Goal: Task Accomplishment & Management: Manage account settings

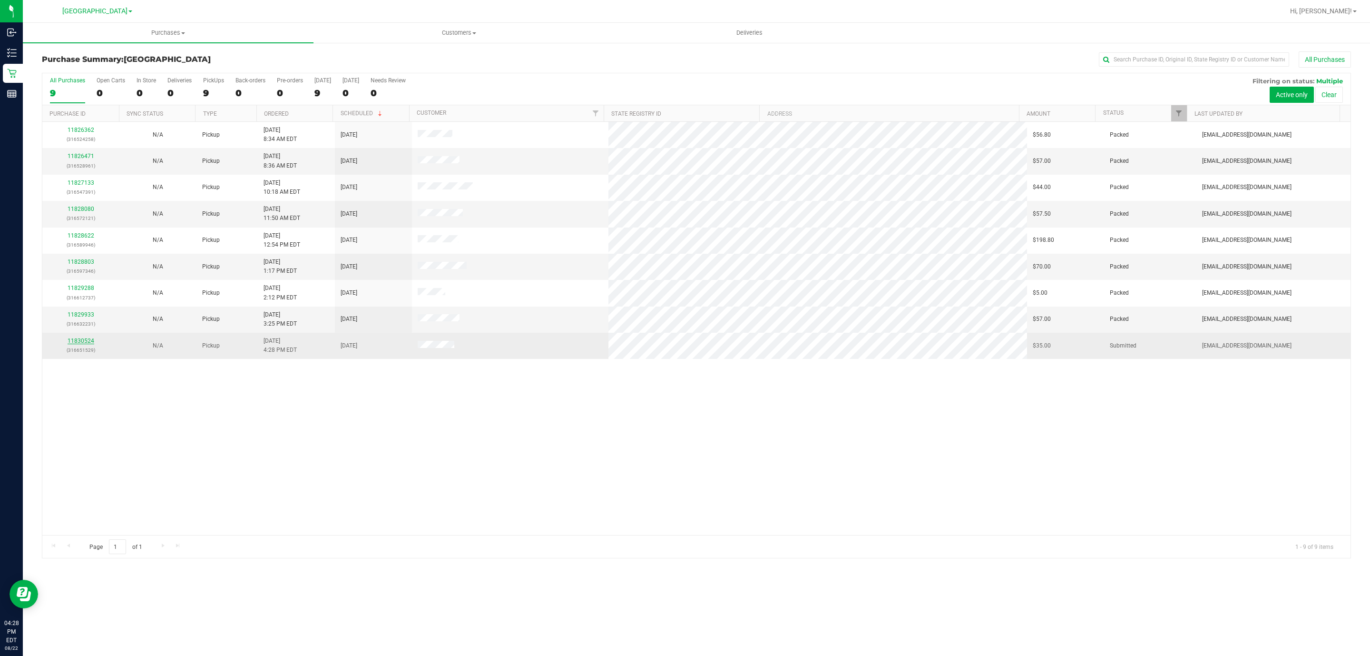
click at [77, 344] on link "11830524" at bounding box center [81, 340] width 27 height 7
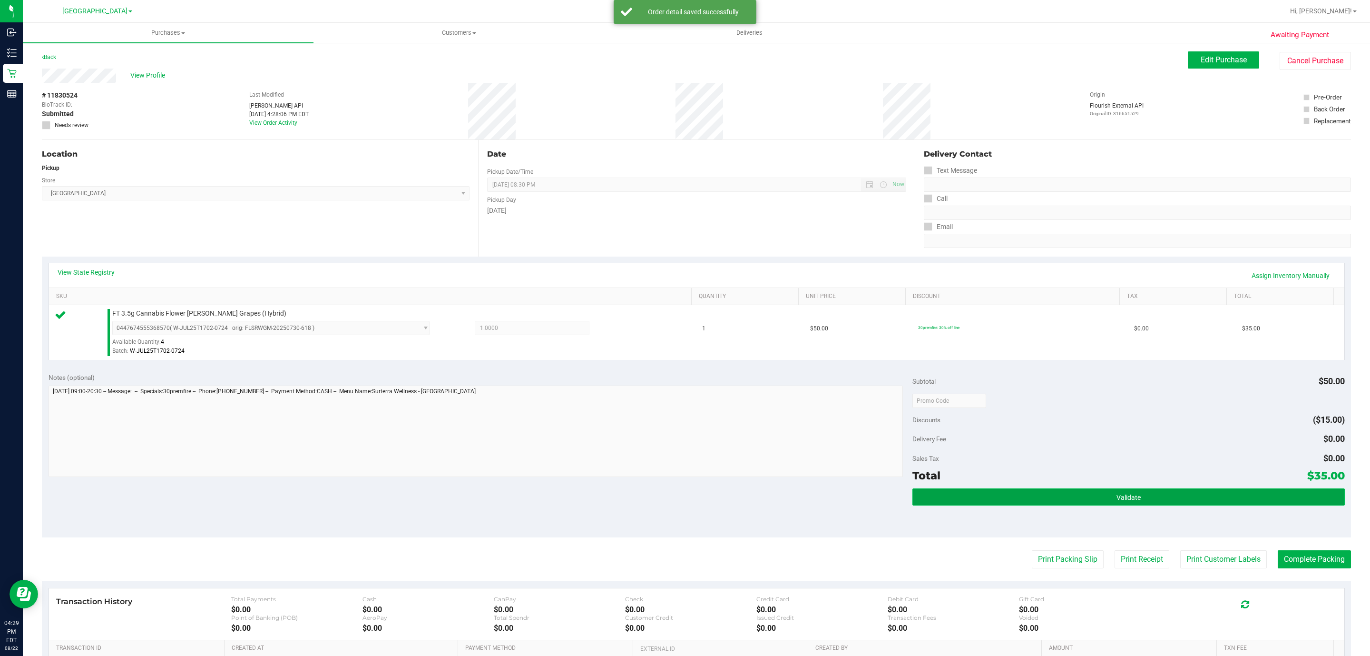
click at [1060, 502] on button "Validate" at bounding box center [1129, 496] width 432 height 17
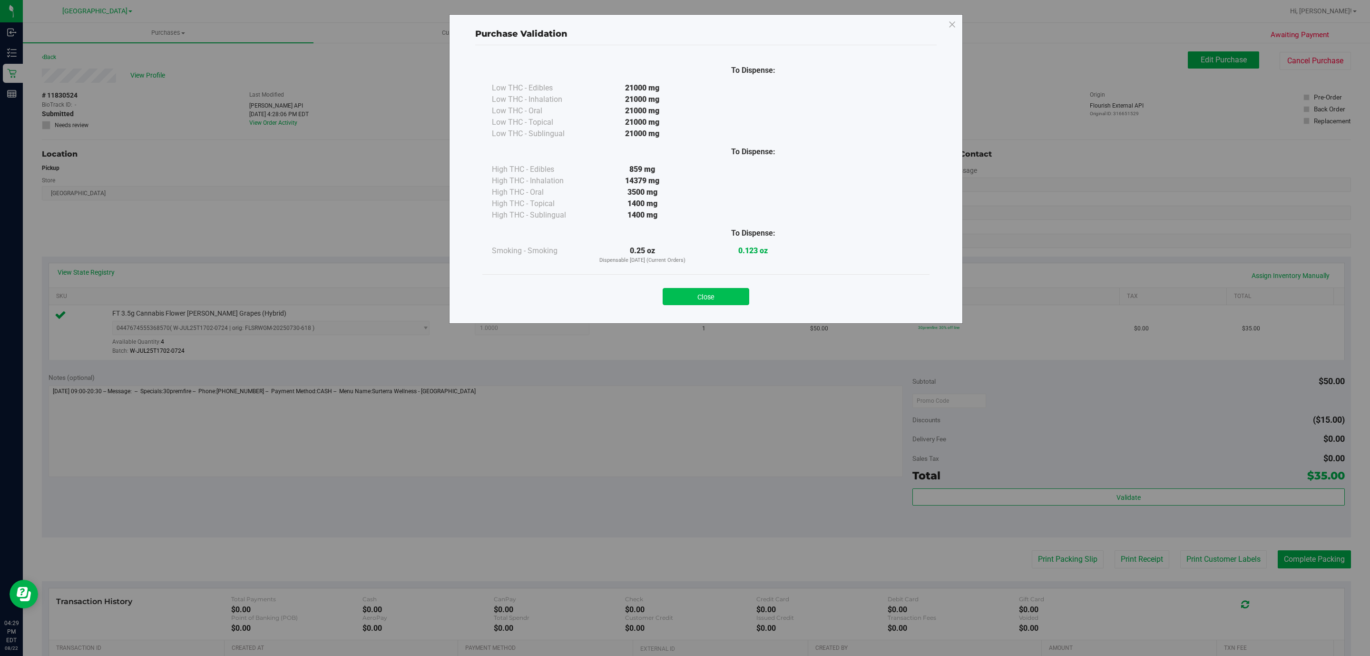
click at [723, 294] on button "Close" at bounding box center [706, 296] width 87 height 17
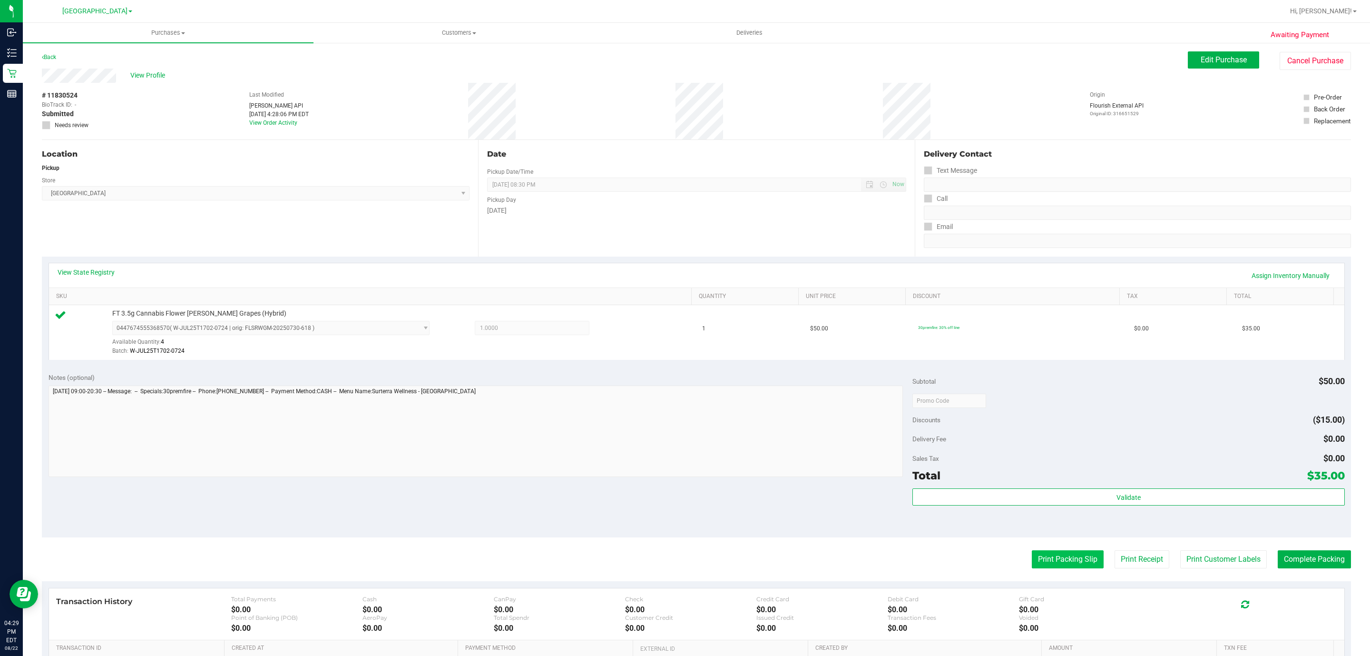
click at [1038, 560] on button "Print Packing Slip" at bounding box center [1068, 559] width 72 height 18
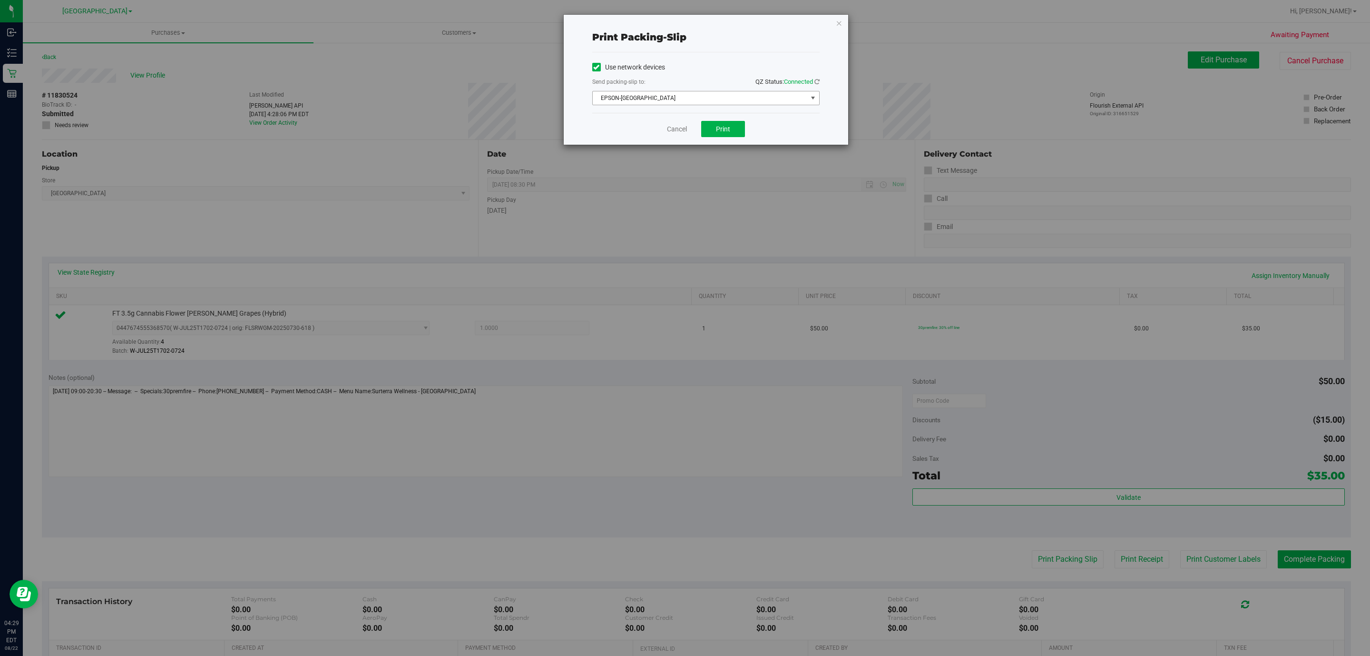
click at [711, 98] on span "EPSON-CYPRUS" at bounding box center [700, 97] width 215 height 13
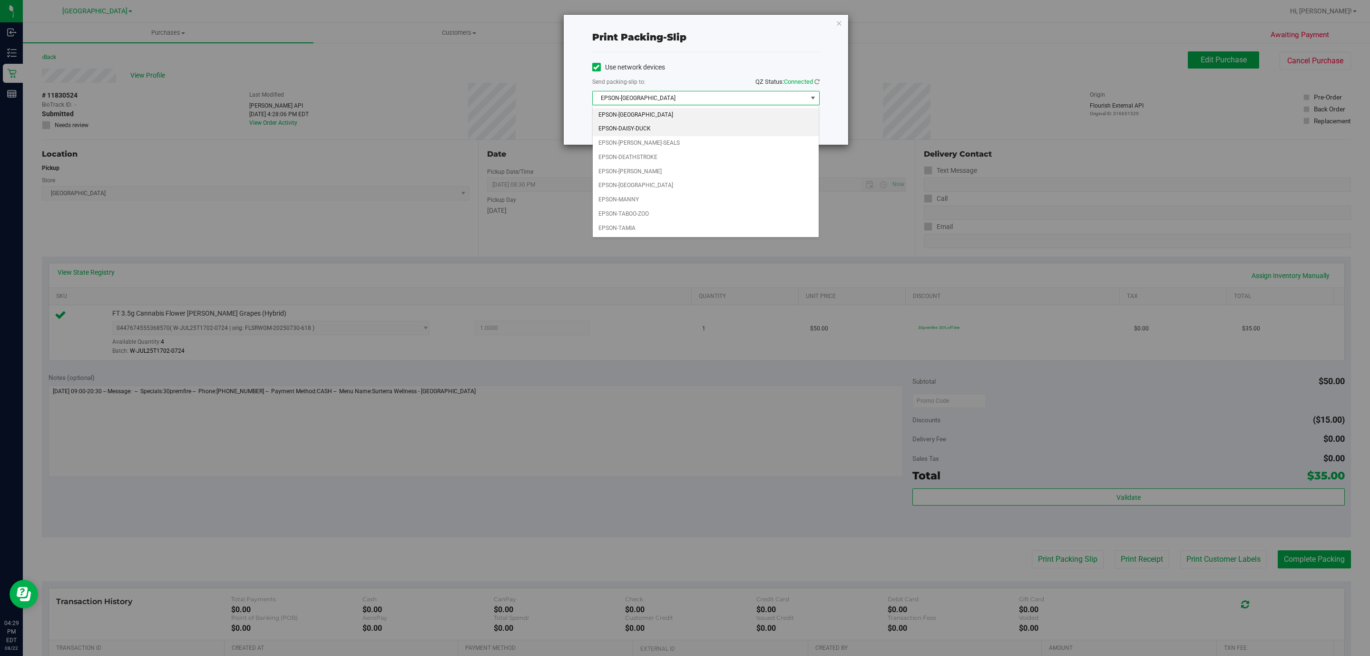
click at [664, 131] on li "EPSON-DAISY-DUCK" at bounding box center [706, 129] width 226 height 14
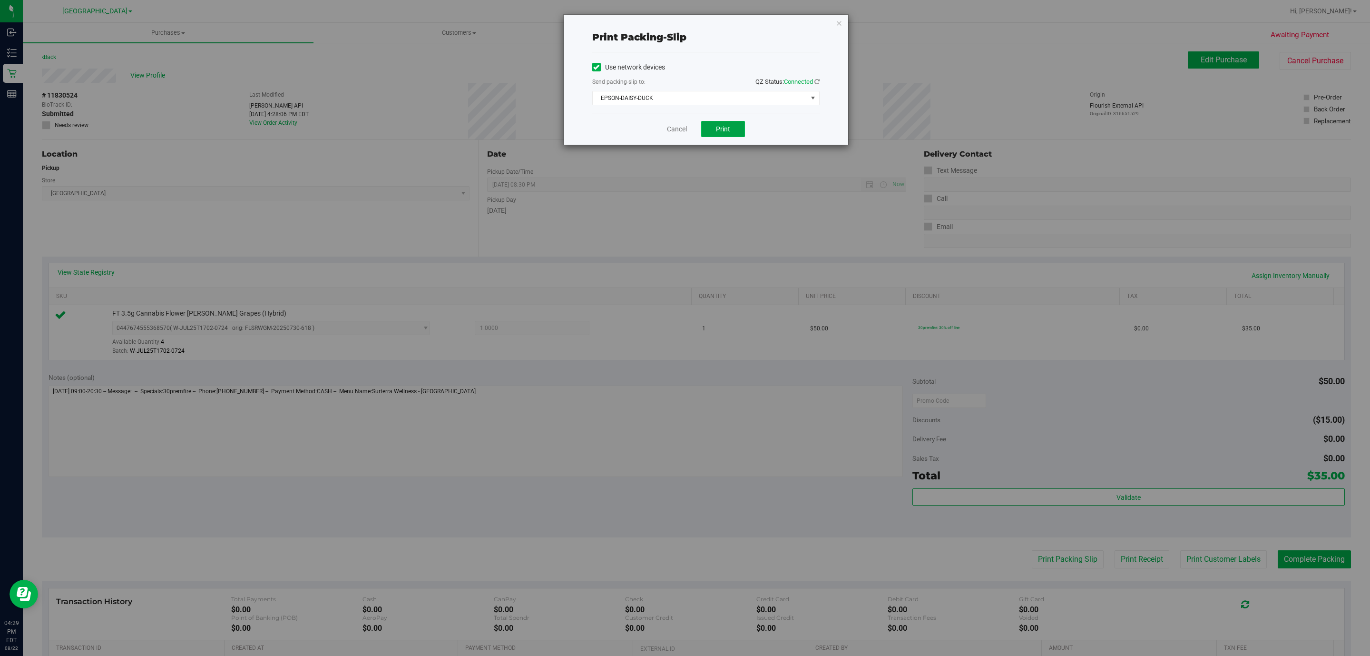
click at [715, 134] on button "Print" at bounding box center [723, 129] width 44 height 16
click at [838, 23] on icon "button" at bounding box center [839, 22] width 7 height 11
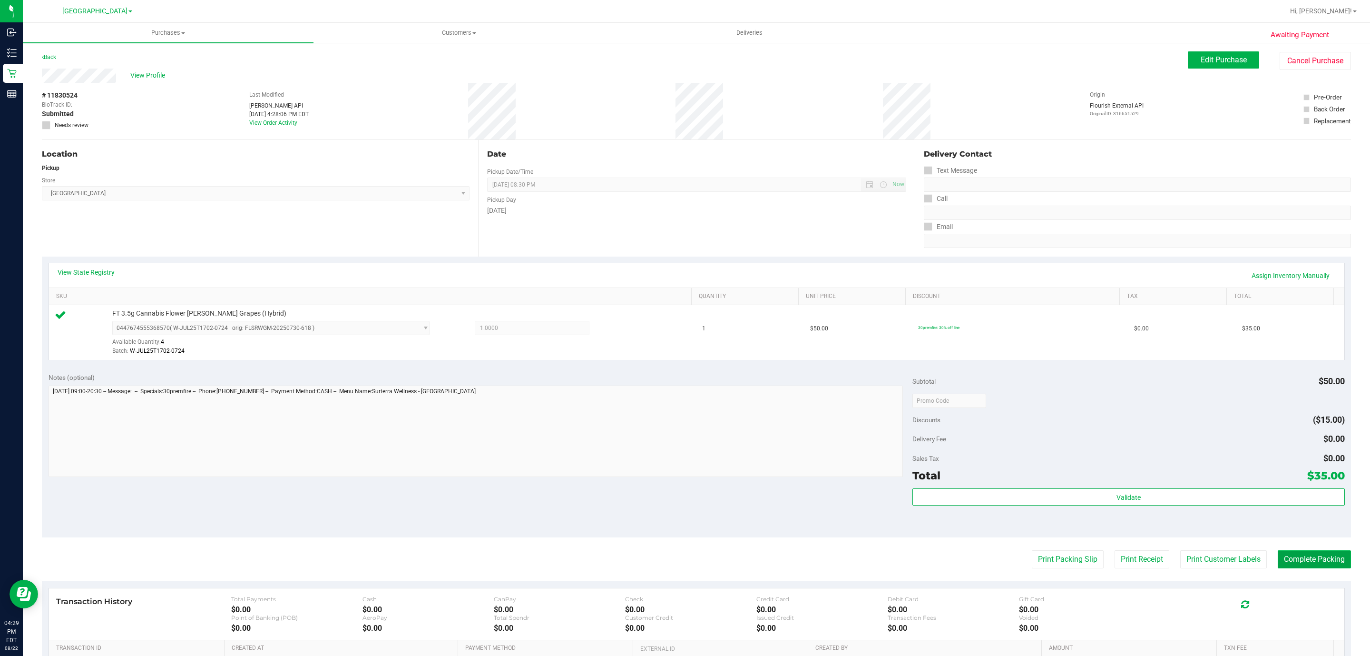
click at [1328, 558] on button "Complete Packing" at bounding box center [1314, 559] width 73 height 18
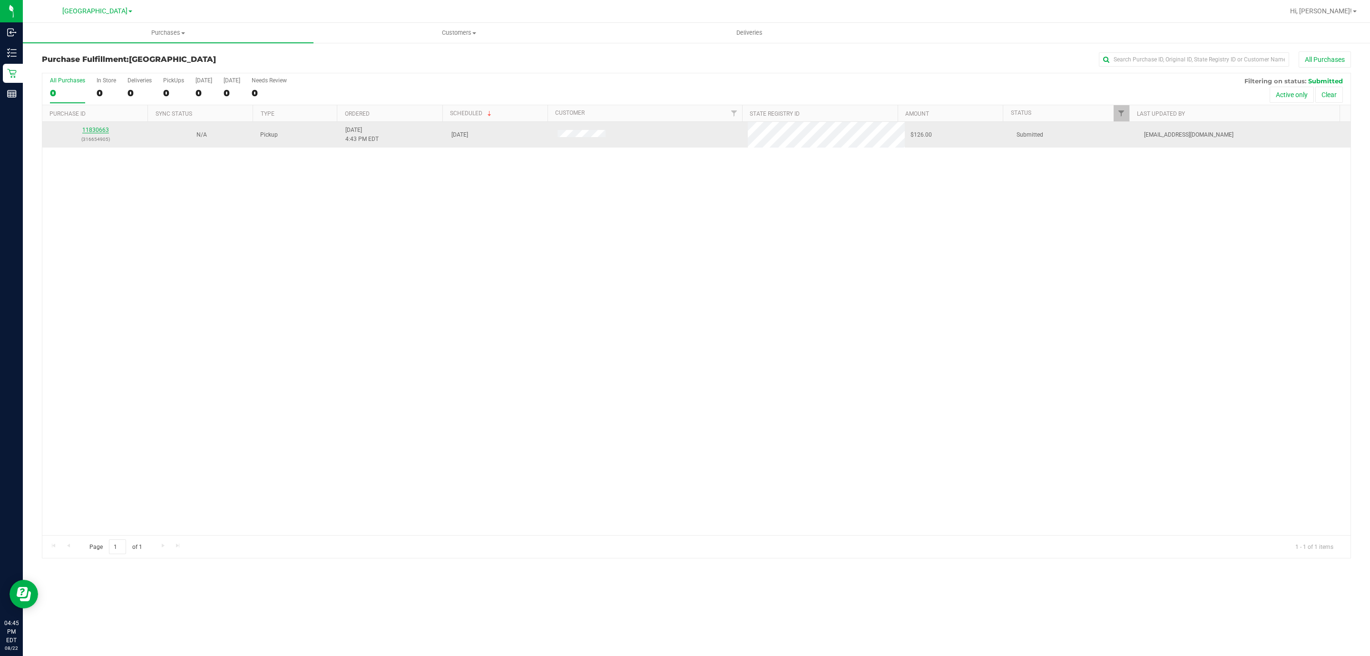
click at [98, 130] on link "11830663" at bounding box center [95, 130] width 27 height 7
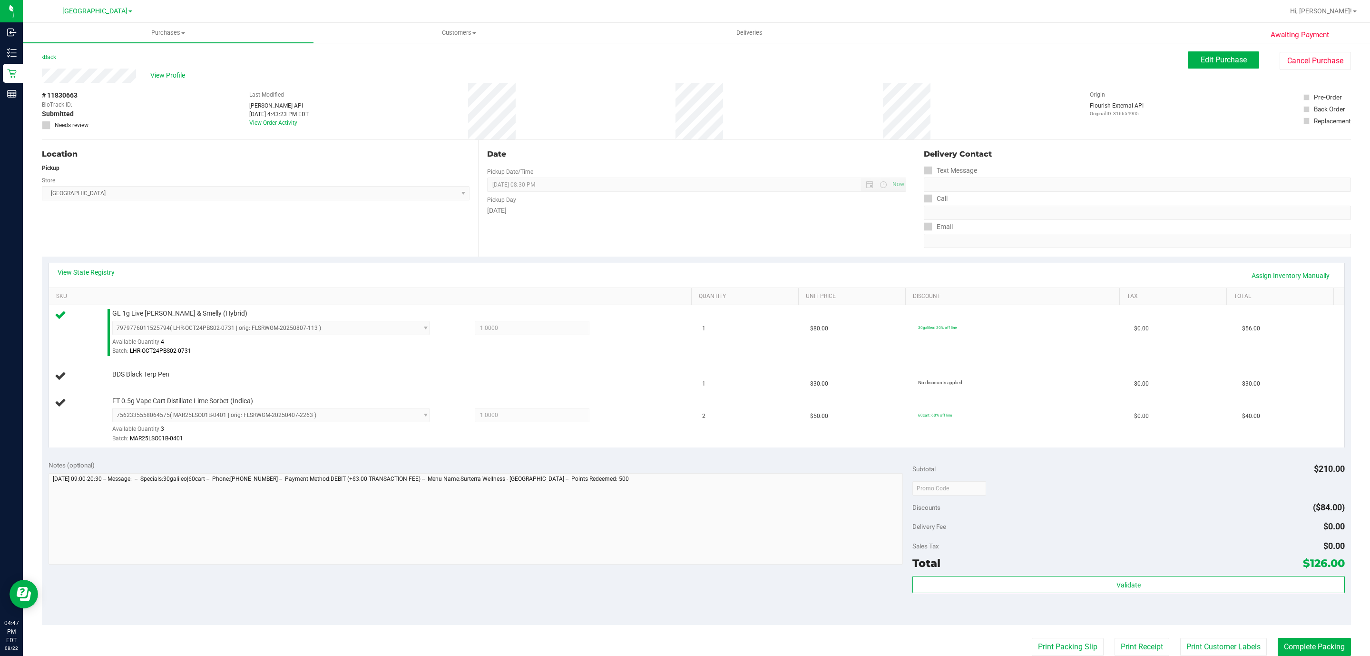
scroll to position [214, 0]
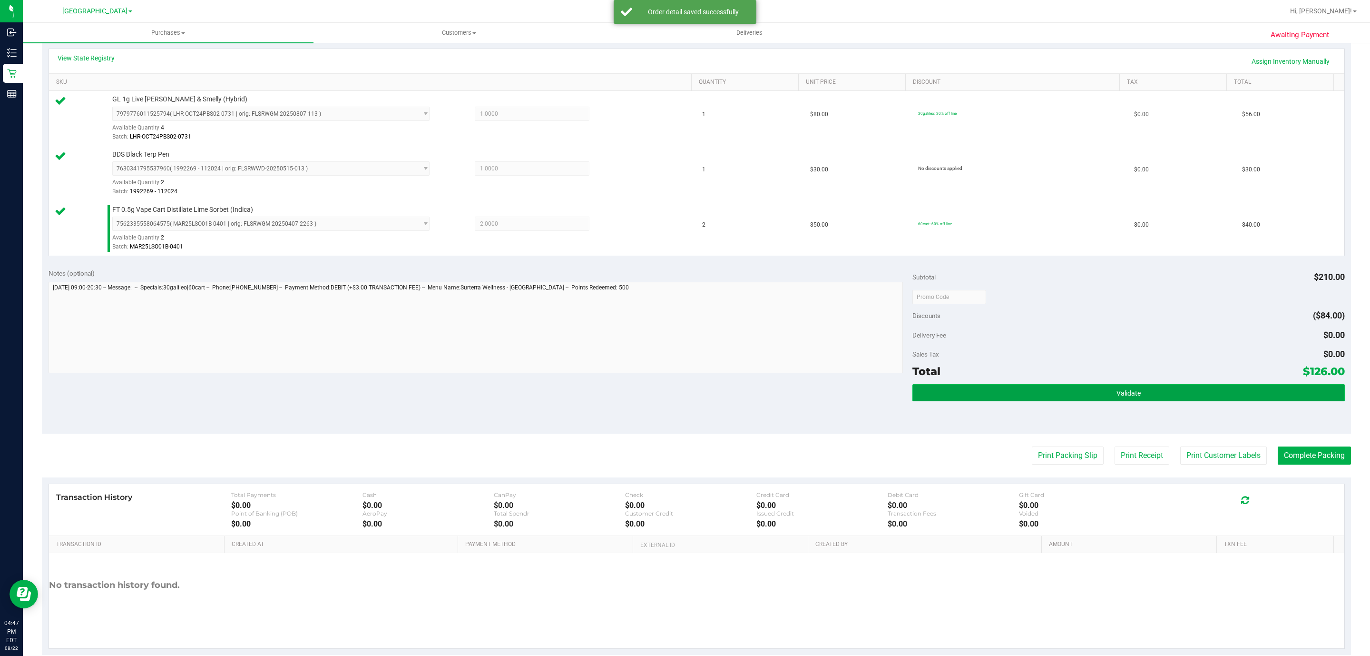
click at [1023, 390] on button "Validate" at bounding box center [1129, 392] width 432 height 17
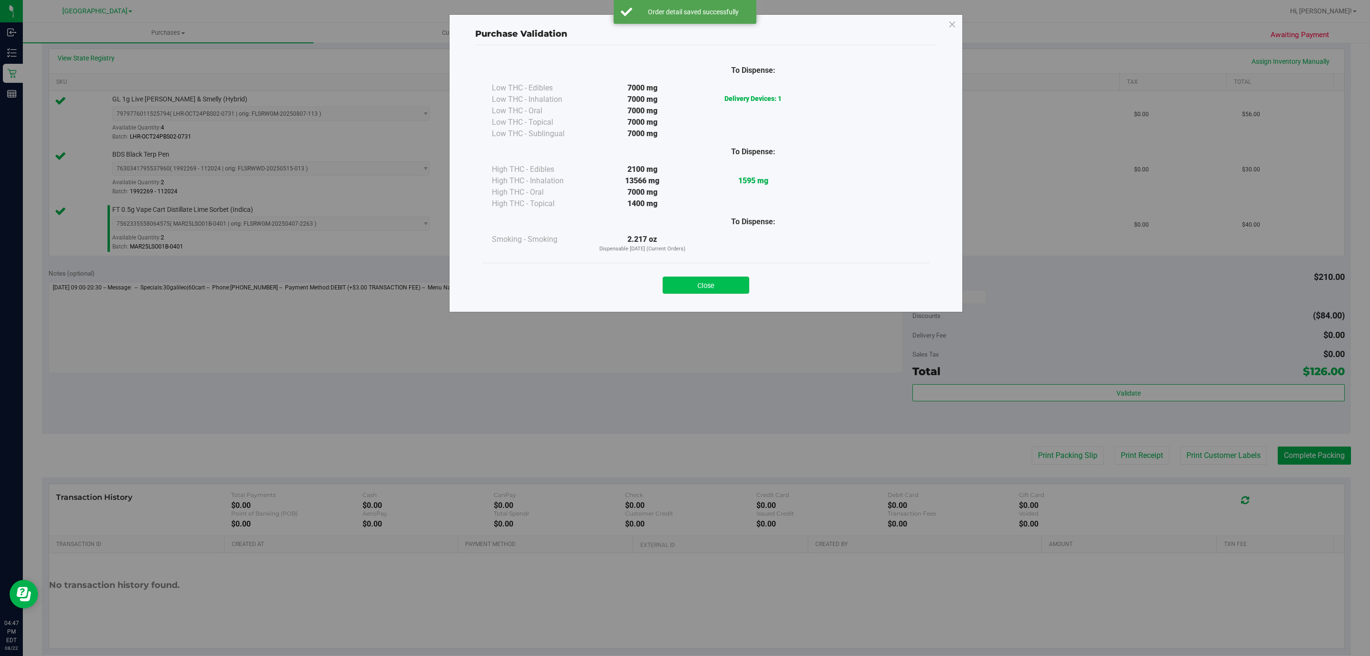
click at [722, 277] on button "Close" at bounding box center [706, 284] width 87 height 17
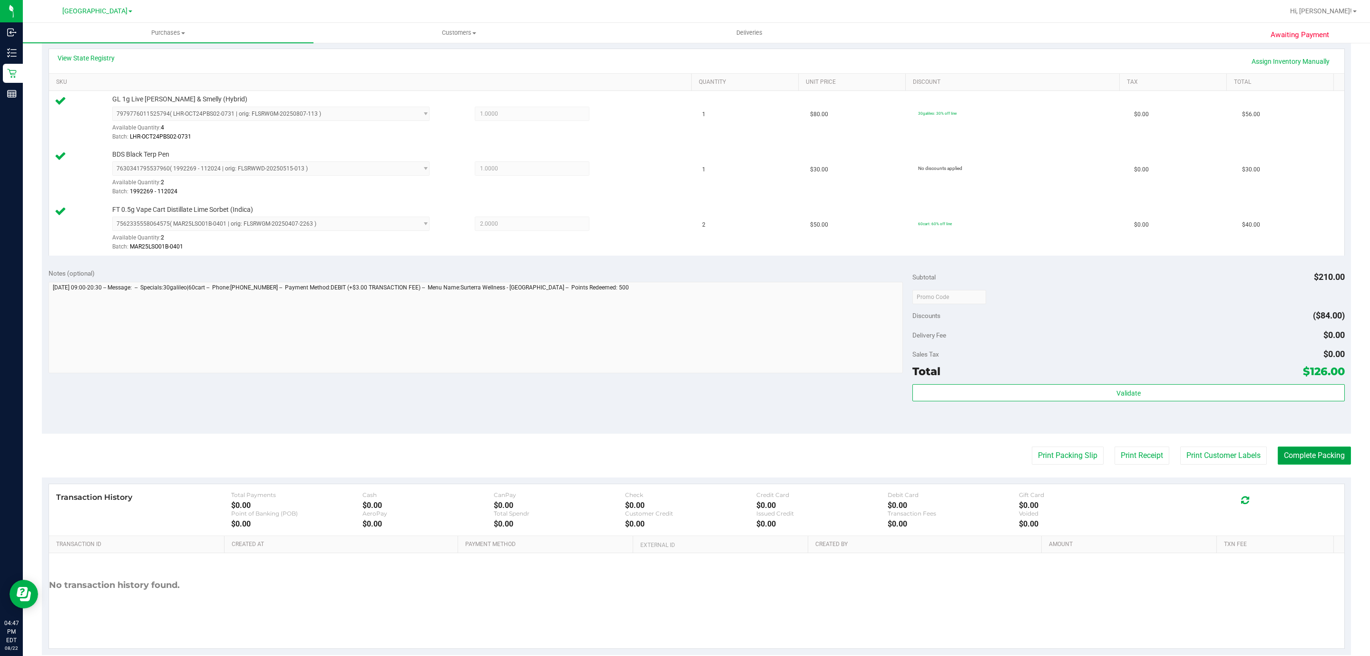
click at [1314, 458] on button "Complete Packing" at bounding box center [1314, 455] width 73 height 18
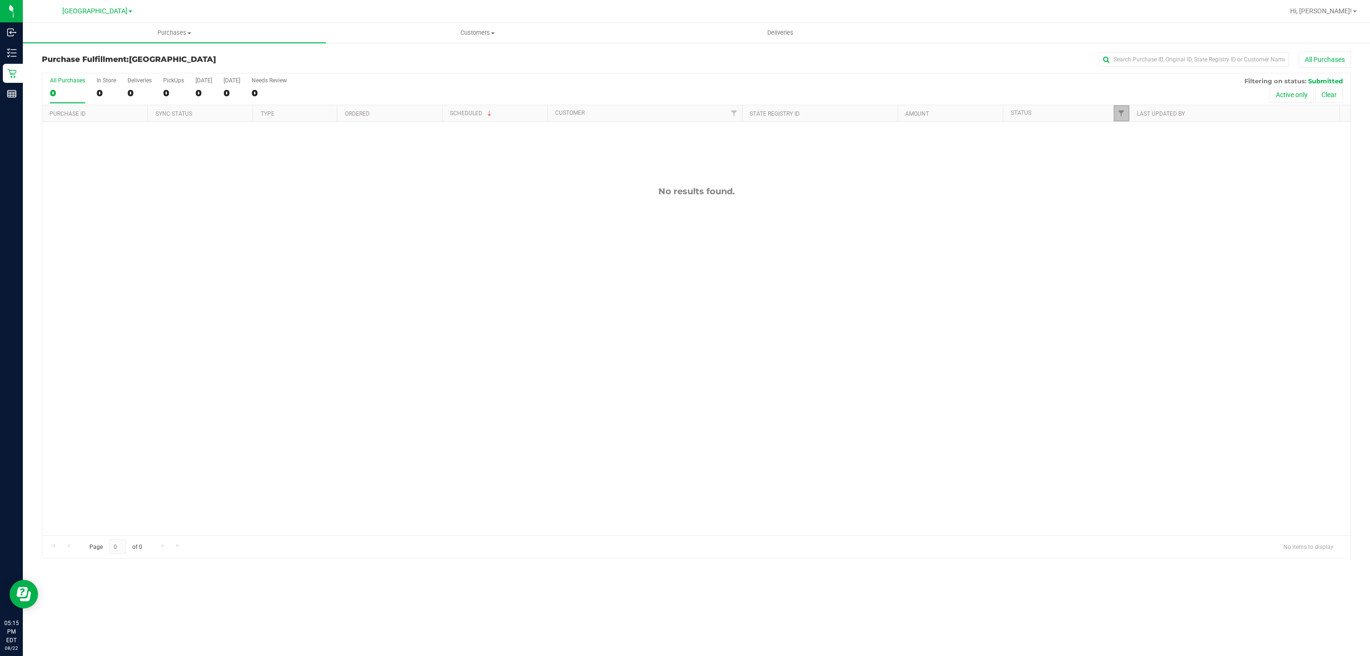
click at [1115, 116] on link "Filter" at bounding box center [1122, 113] width 16 height 16
click at [1127, 223] on li "Packed" at bounding box center [1168, 219] width 98 height 10
checkbox input "true"
click at [1123, 217] on input "Packed" at bounding box center [1126, 219] width 6 height 6
checkbox input "true"
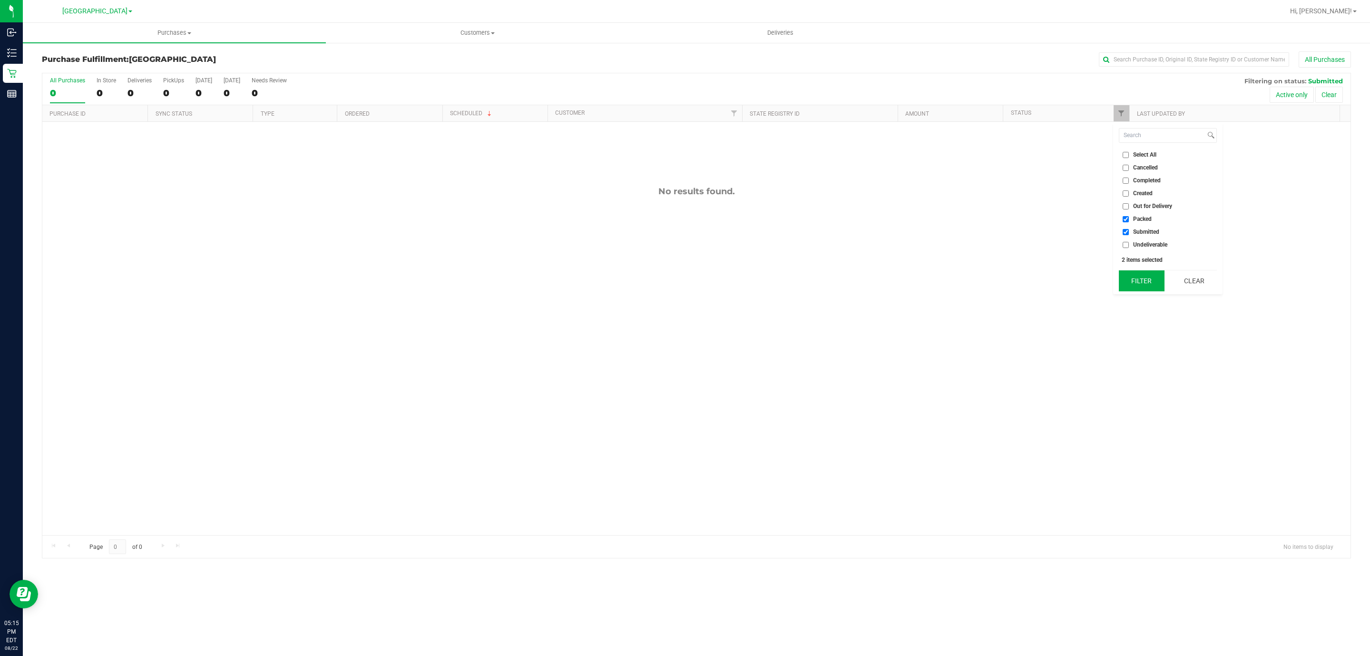
click at [1143, 275] on button "Filter" at bounding box center [1142, 280] width 46 height 21
